Goal: Information Seeking & Learning: Learn about a topic

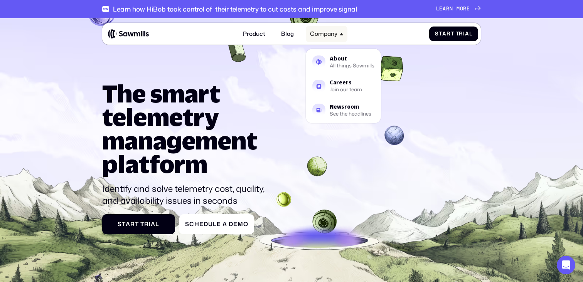
click at [325, 35] on div "Company" at bounding box center [323, 33] width 27 height 7
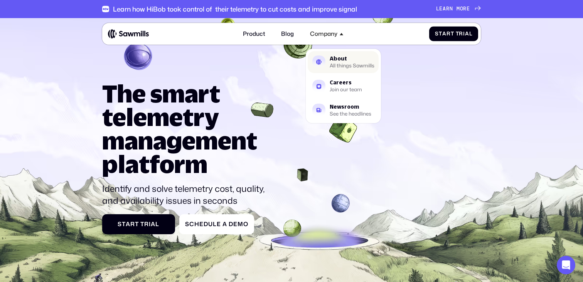
click at [343, 61] on div "About" at bounding box center [352, 58] width 45 height 5
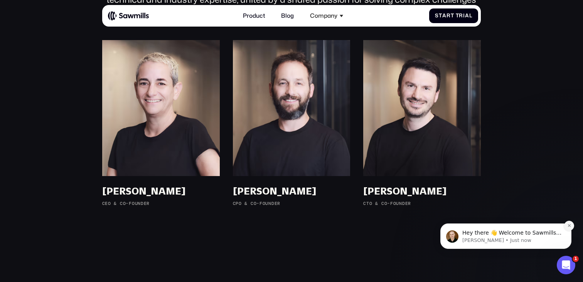
click at [571, 225] on icon "Dismiss notification" at bounding box center [570, 226] width 4 height 4
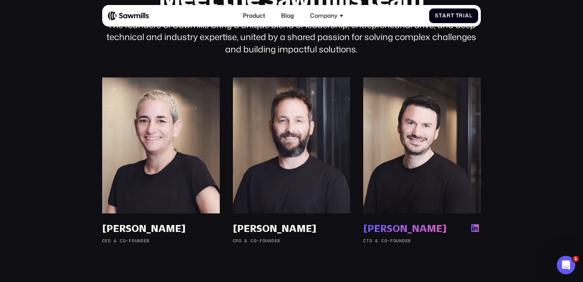
scroll to position [476, 0]
click at [532, 127] on section "Meet the Sawmills team The founders of Sawmills bring a unique blend of leaders…" at bounding box center [291, 119] width 583 height 351
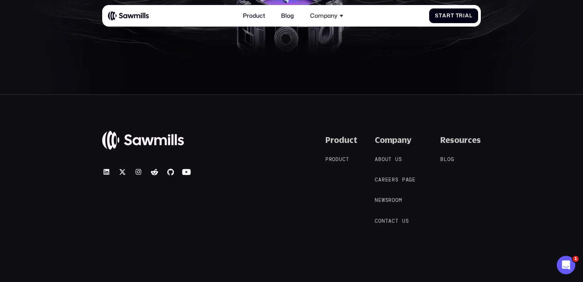
scroll to position [1384, 0]
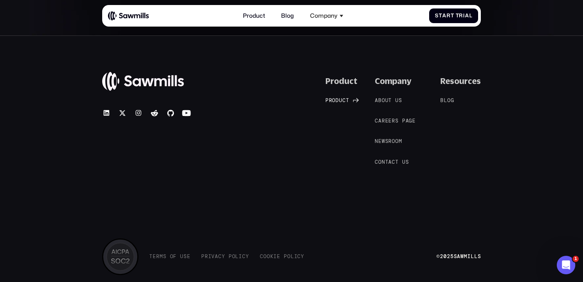
click at [342, 101] on span "u" at bounding box center [340, 101] width 3 height 6
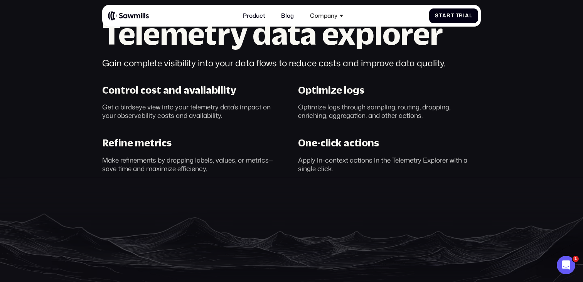
scroll to position [471, 0]
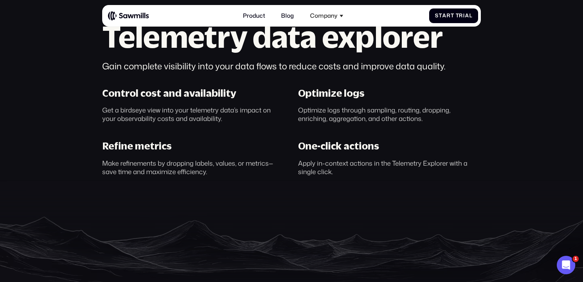
click at [169, 105] on div "Control cost and availability Get a birdseye view into your telemetry data’s im…" at bounding box center [194, 104] width 196 height 35
click at [319, 120] on div "Optimize logs through sampling, routing, dropping, enriching, aggregation, and …" at bounding box center [389, 114] width 183 height 17
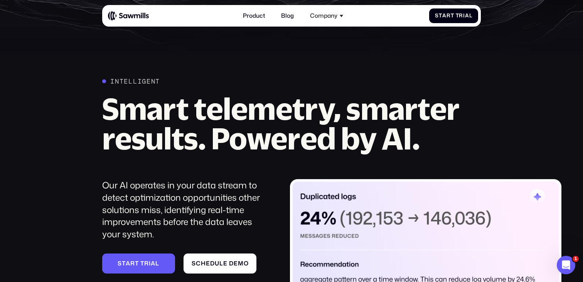
scroll to position [775, 0]
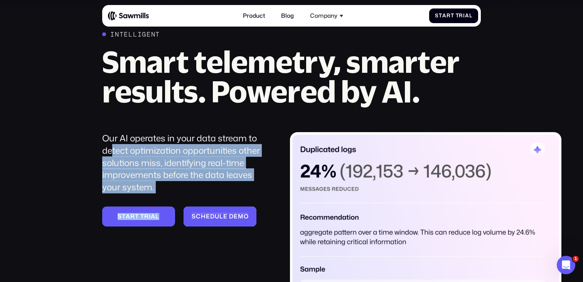
drag, startPoint x: 111, startPoint y: 148, endPoint x: 238, endPoint y: 208, distance: 140.1
click at [243, 212] on div "Our AI operates in your data stream to detect optimization opportunities other …" at bounding box center [186, 195] width 168 height 126
click at [165, 172] on div "Our AI operates in your data stream to detect optimization opportunities other …" at bounding box center [186, 162] width 168 height 61
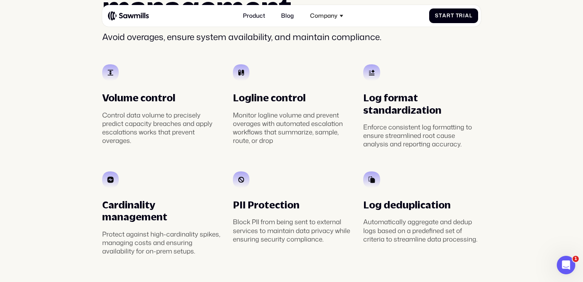
scroll to position [1346, 0]
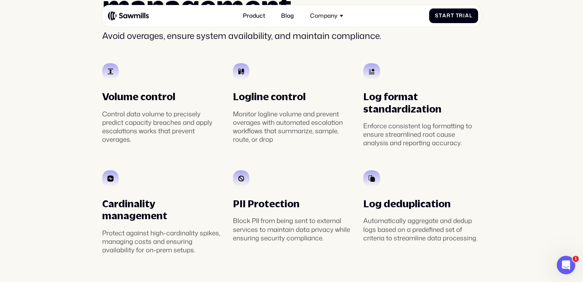
click at [167, 184] on div "Cardinality management Protect against high-cardinality spikes, managing costs …" at bounding box center [161, 213] width 118 height 84
click at [305, 137] on div "Monitor logline volume and prevent overages with automated escalation workflows…" at bounding box center [292, 127] width 118 height 34
click at [390, 167] on div "Volume control Control data volume to precisely predict capacity breaches and a…" at bounding box center [292, 158] width 392 height 191
click at [473, 138] on div "Enforce consistent log formatting to ensure streamlined root cause analysis and…" at bounding box center [422, 134] width 118 height 25
click at [412, 164] on div "Volume control Control data volume to precisely predict capacity breaches and a…" at bounding box center [292, 158] width 392 height 191
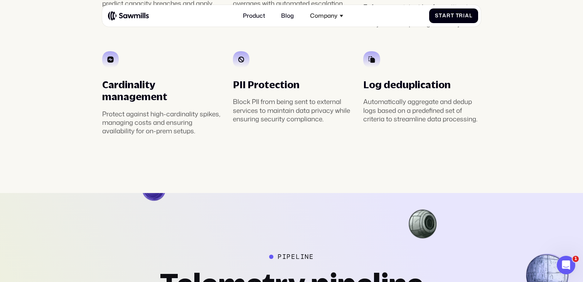
scroll to position [1460, 0]
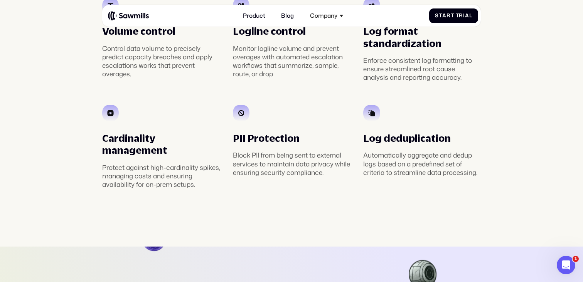
scroll to position [1396, 0]
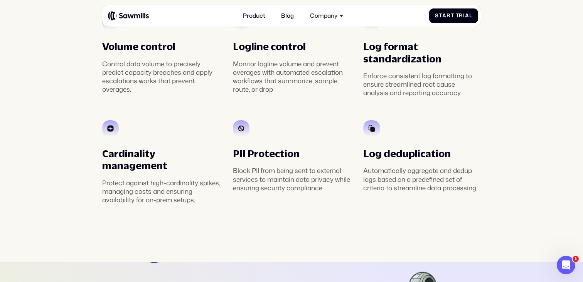
click at [145, 179] on div "Protect against high-cardinality spikes, managing costs and ensuring availabili…" at bounding box center [161, 191] width 118 height 25
click at [158, 223] on section "________ Automated policy management Avoid overages, ensure system availability…" at bounding box center [291, 50] width 583 height 426
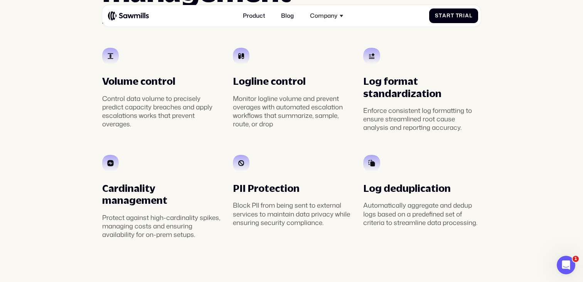
scroll to position [1361, 0]
click at [148, 146] on div "Volume control Control data volume to precisely predict capacity breaches and a…" at bounding box center [292, 143] width 392 height 191
click at [81, 122] on section "________ Automated policy management Avoid overages, ensure system availability…" at bounding box center [291, 85] width 583 height 426
click at [268, 126] on div "Monitor logline volume and prevent overages with automated escalation workflows…" at bounding box center [292, 112] width 118 height 34
click at [434, 144] on div "Volume control Control data volume to precisely predict capacity breaches and a…" at bounding box center [292, 143] width 392 height 191
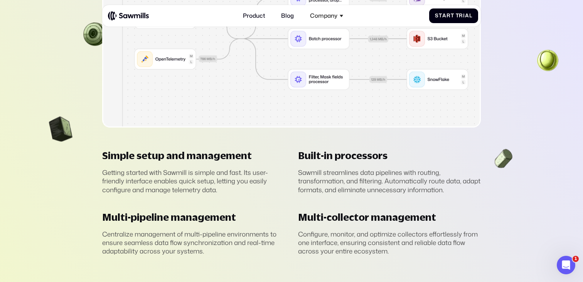
scroll to position [1952, 0]
click at [264, 175] on div "Getting started with Sawmill is simple and fast. Its user-friendly interface en…" at bounding box center [193, 180] width 183 height 25
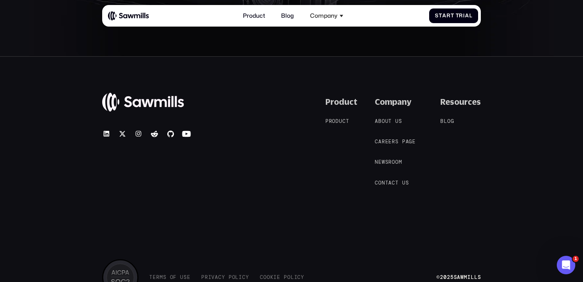
scroll to position [2965, 0]
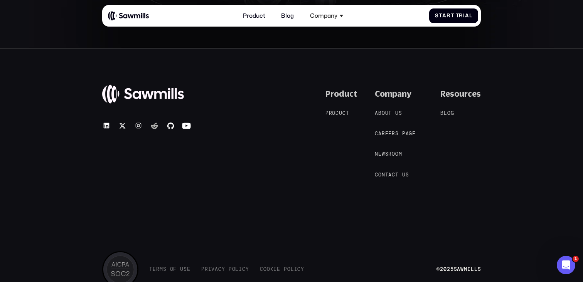
click at [157, 122] on icon at bounding box center [154, 126] width 9 height 9
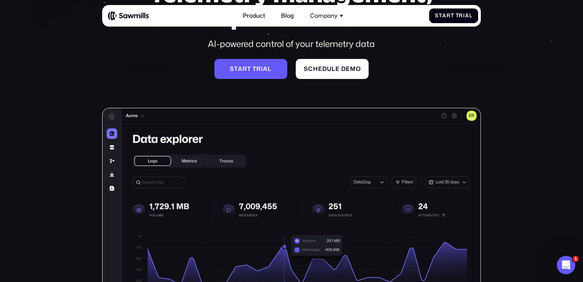
scroll to position [0, 0]
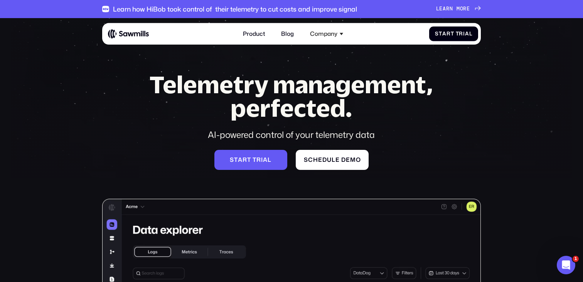
click at [123, 31] on img at bounding box center [128, 34] width 41 height 10
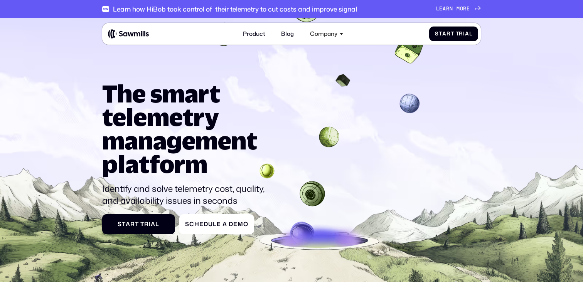
click at [158, 9] on div "Learn how HiBob took control of their telemetry to cut costs and improve signal" at bounding box center [235, 9] width 244 height 8
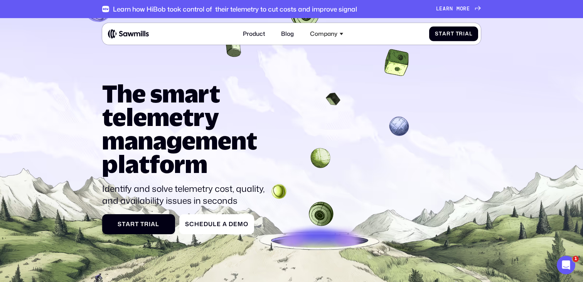
click at [473, 7] on link "L e a r n m o r e L e a r n m o r e" at bounding box center [458, 9] width 45 height 6
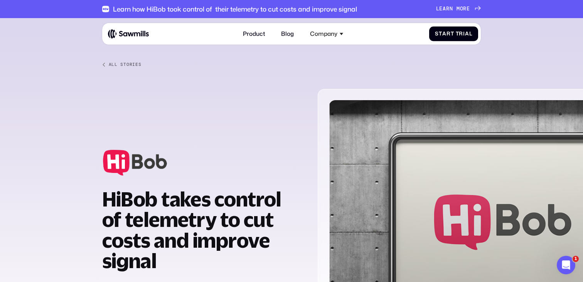
click at [218, 105] on div "HiBob takes control of telemetry to cut costs and improve signal Learn how Sawm…" at bounding box center [291, 224] width 379 height 291
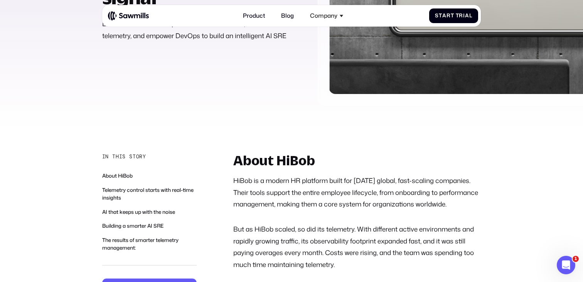
click at [278, 201] on p "HiBob is a modern HR platform built for today’s global, fast-scaling companies.…" at bounding box center [357, 192] width 248 height 35
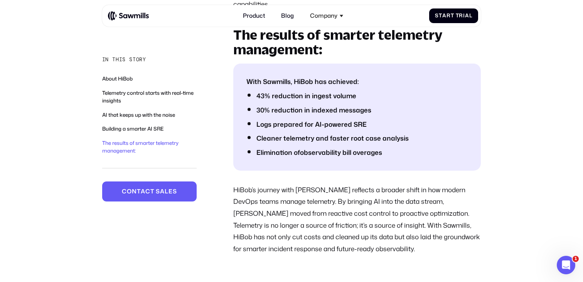
scroll to position [1473, 0]
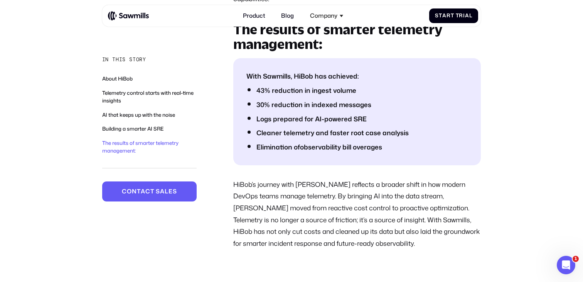
click at [296, 153] on ul "With Sawmills, HiBob has achieved: 43% reduction in ingest volume 30% reduction…" at bounding box center [357, 111] width 248 height 107
click at [237, 123] on ul "With Sawmills, HiBob has achieved: 43% reduction in ingest volume 30% reduction…" at bounding box center [357, 111] width 248 height 107
click at [287, 171] on div "The results of smarter telemetry management: With Sawmills, HiBob has achieved:…" at bounding box center [357, 135] width 248 height 227
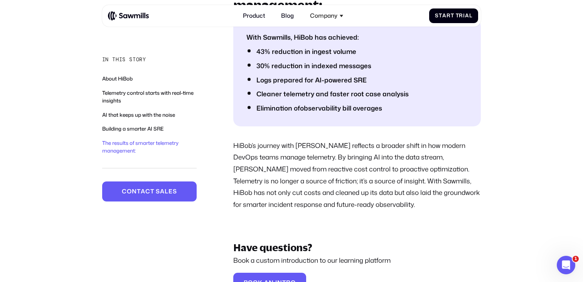
scroll to position [1522, 0]
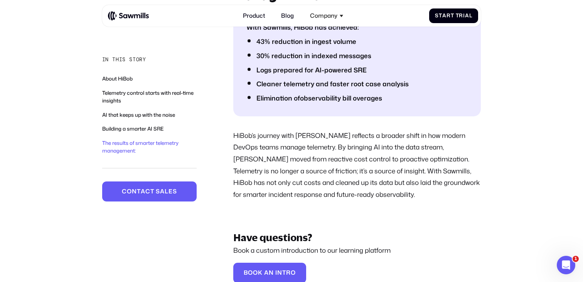
click at [268, 189] on p "HiBob’s journey with Sawmills reflects a broader shift in how modern DevOps tea…" at bounding box center [357, 165] width 248 height 71
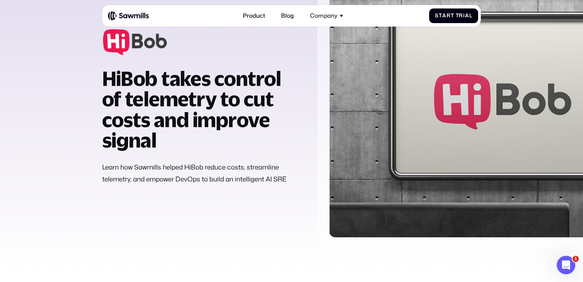
scroll to position [0, 0]
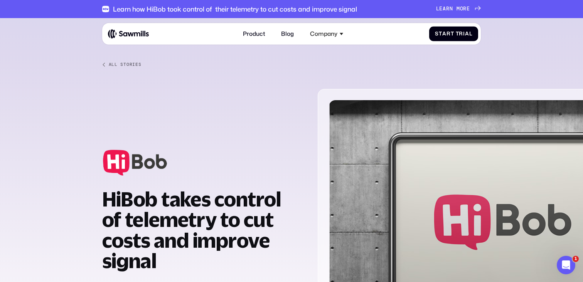
click at [135, 66] on div "All Stories" at bounding box center [125, 64] width 33 height 5
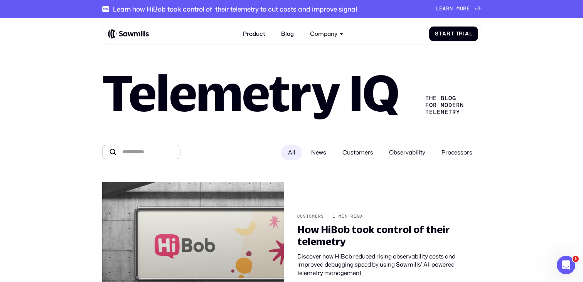
click at [351, 149] on span "Customers" at bounding box center [358, 153] width 31 height 8
click at [361, 146] on label "Customers" at bounding box center [358, 152] width 46 height 15
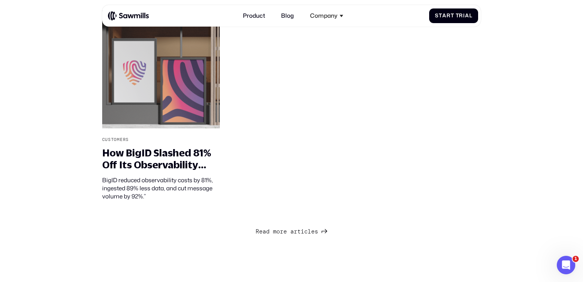
scroll to position [335, 0]
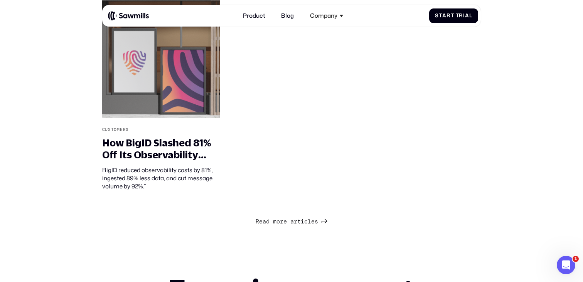
click at [364, 137] on div "Customers _ 1 min read How HiBob took control of their telemetry Discover how H…" at bounding box center [292, 18] width 392 height 343
click at [349, 129] on div "Customers _ 1 min read How HiBob took control of their telemetry Discover how H…" at bounding box center [292, 18] width 392 height 343
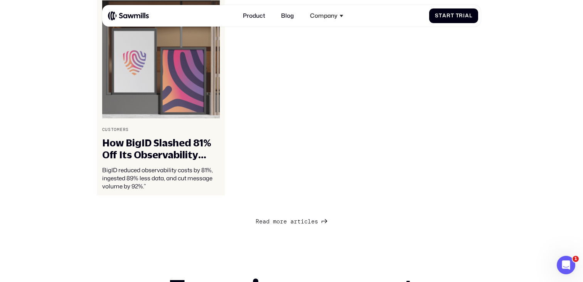
click at [130, 147] on div "How BigID Slashed 81% Off Its Observability Costs with Sawmills" at bounding box center [161, 149] width 118 height 24
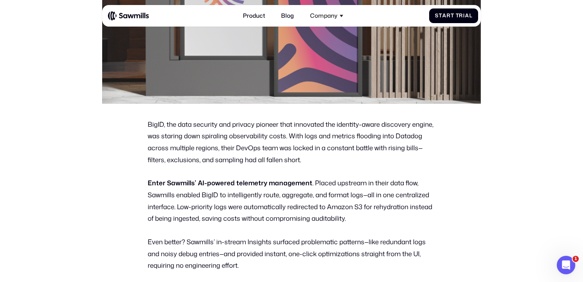
scroll to position [273, 0]
click at [177, 127] on p "BigID, the data security and privacy pioneer that innovated the identity-aware …" at bounding box center [292, 141] width 288 height 47
click at [340, 163] on p "BigID, the data security and privacy pioneer that innovated the identity-aware …" at bounding box center [292, 141] width 288 height 47
click at [336, 157] on p "BigID, the data security and privacy pioneer that innovated the identity-aware …" at bounding box center [292, 141] width 288 height 47
click at [313, 155] on p "BigID, the data security and privacy pioneer that innovated the identity-aware …" at bounding box center [292, 141] width 288 height 47
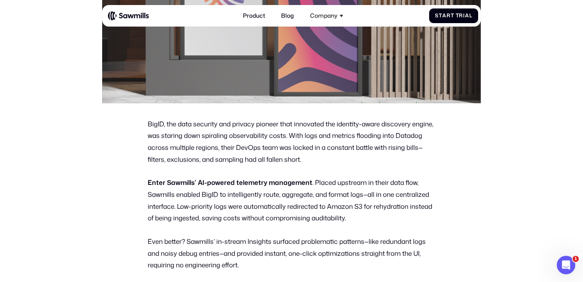
click at [252, 191] on p "Enter Sawmills’ AI-powered telemetry management . Placed upstream in their data…" at bounding box center [292, 200] width 288 height 47
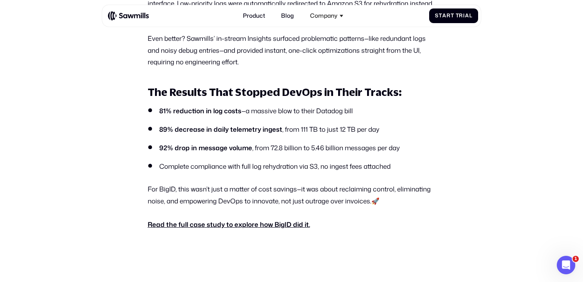
scroll to position [502, 0]
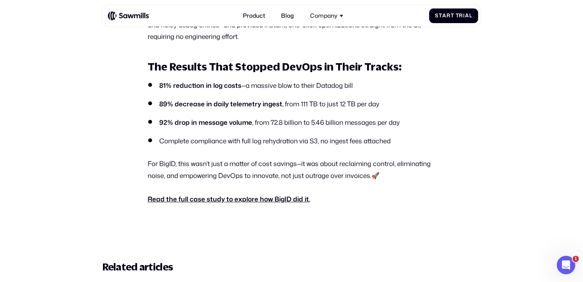
click at [209, 138] on li "Complete compliance with full log rehydration via S3, no ingest fees attached" at bounding box center [292, 141] width 288 height 10
